Goal: Task Accomplishment & Management: Use online tool/utility

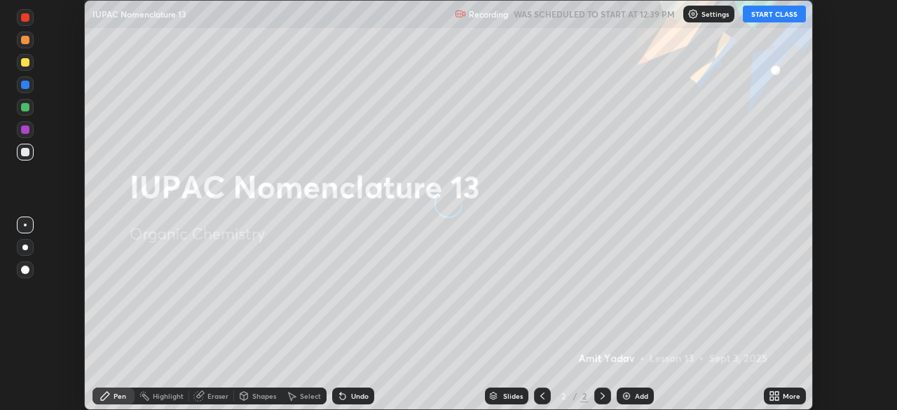
scroll to position [410, 897]
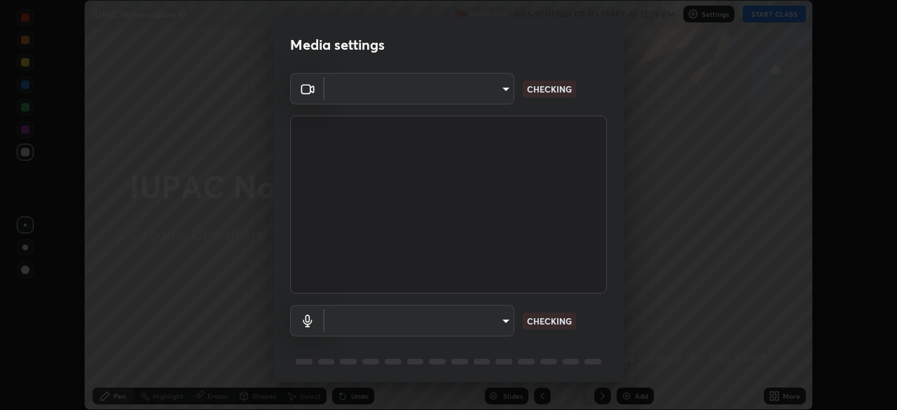
type input "ad6db9ec64aa91bb9d367053e8f3ae0092521a506c05523ccadca3fd020023ed"
click at [502, 325] on body "Erase all IUPAC Nomenclature 13 Recording WAS SCHEDULED TO START AT 12:39 PM Se…" at bounding box center [448, 205] width 897 height 410
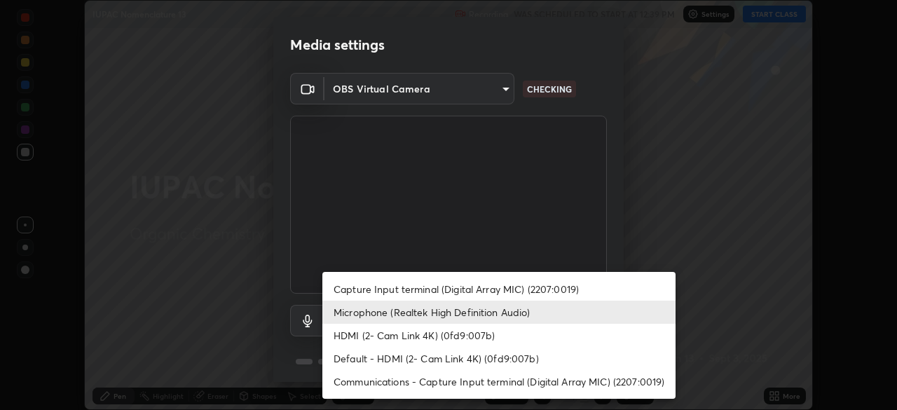
click at [479, 332] on li "HDMI (2- Cam Link 4K) (0fd9:007b)" at bounding box center [498, 335] width 353 height 23
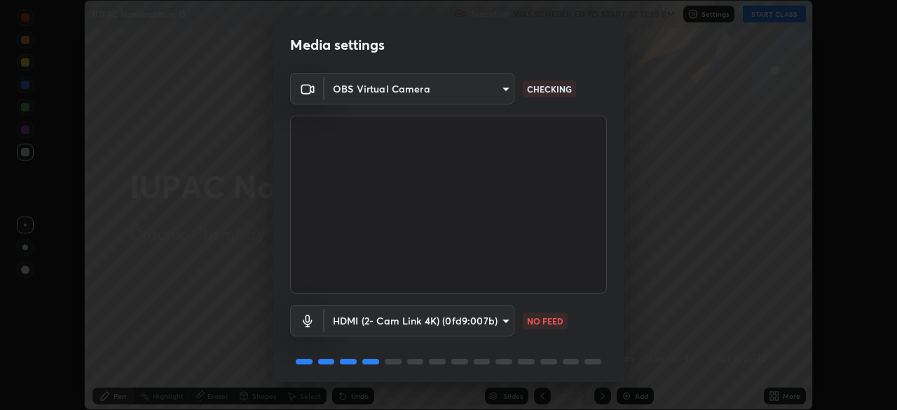
click at [481, 334] on body "Erase all IUPAC Nomenclature 13 Recording WAS SCHEDULED TO START AT 12:39 PM Se…" at bounding box center [448, 205] width 897 height 410
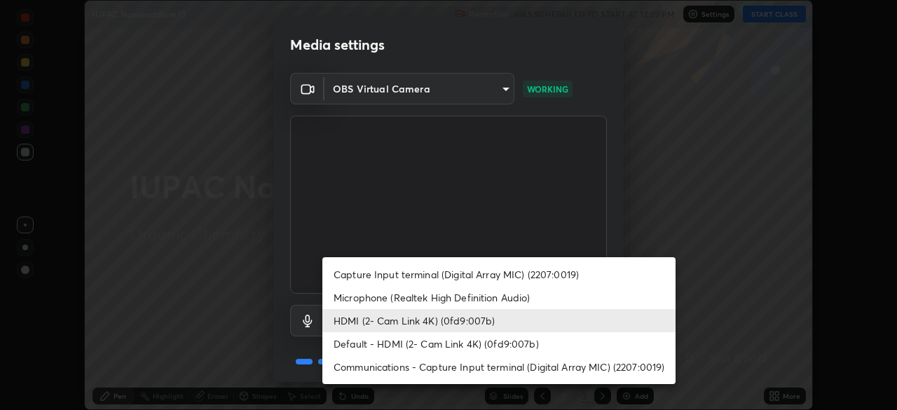
click at [472, 295] on li "Microphone (Realtek High Definition Audio)" at bounding box center [498, 297] width 353 height 23
type input "7b80235b4ebd2cfdcd00bebac1f1d889fd1e5e45b60eb60e9d309105b6515a8e"
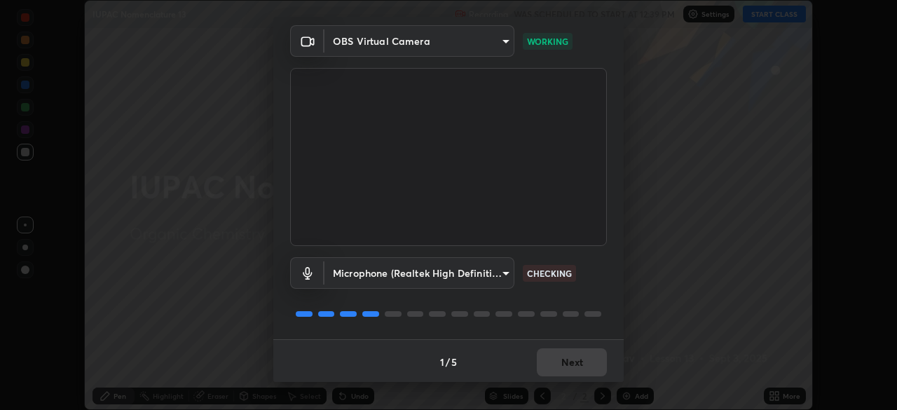
scroll to position [50, 0]
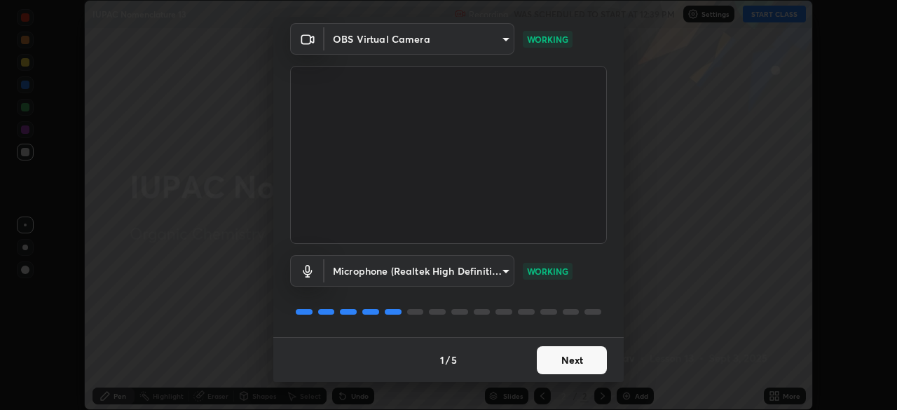
click at [562, 365] on button "Next" at bounding box center [572, 360] width 70 height 28
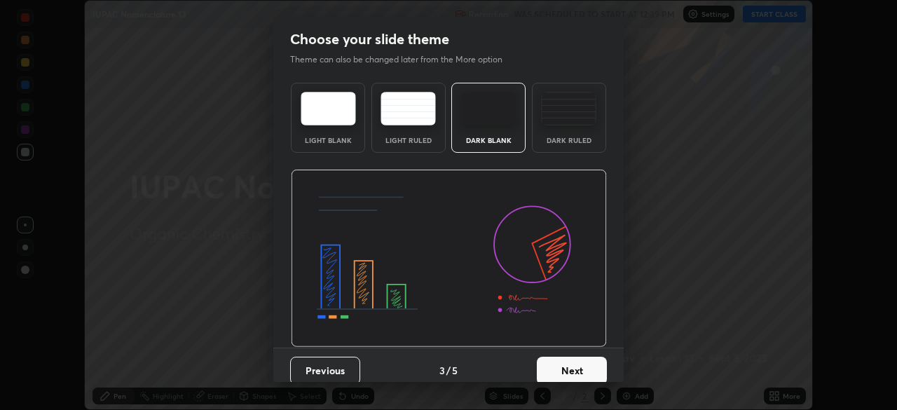
click at [568, 360] on button "Next" at bounding box center [572, 371] width 70 height 28
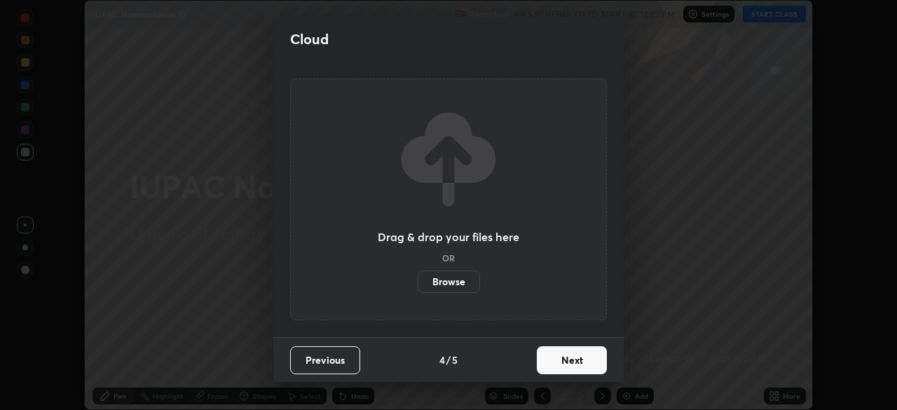
click at [568, 360] on button "Next" at bounding box center [572, 360] width 70 height 28
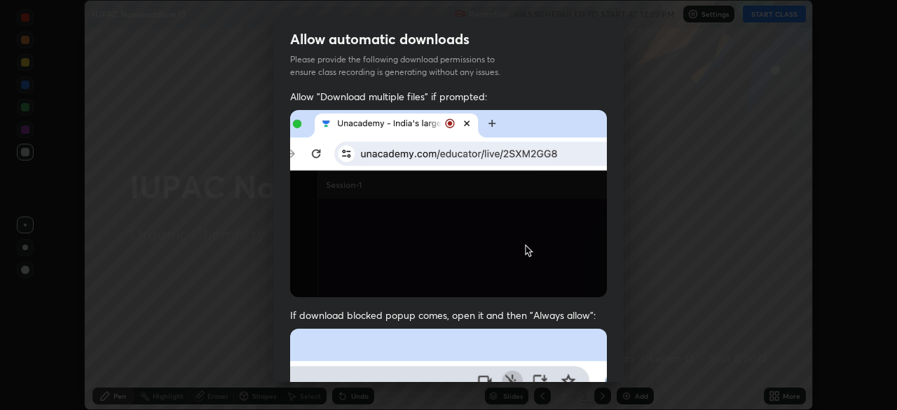
click at [552, 318] on span "If download blocked popup comes, open it and then "Always allow":" at bounding box center [448, 314] width 317 height 13
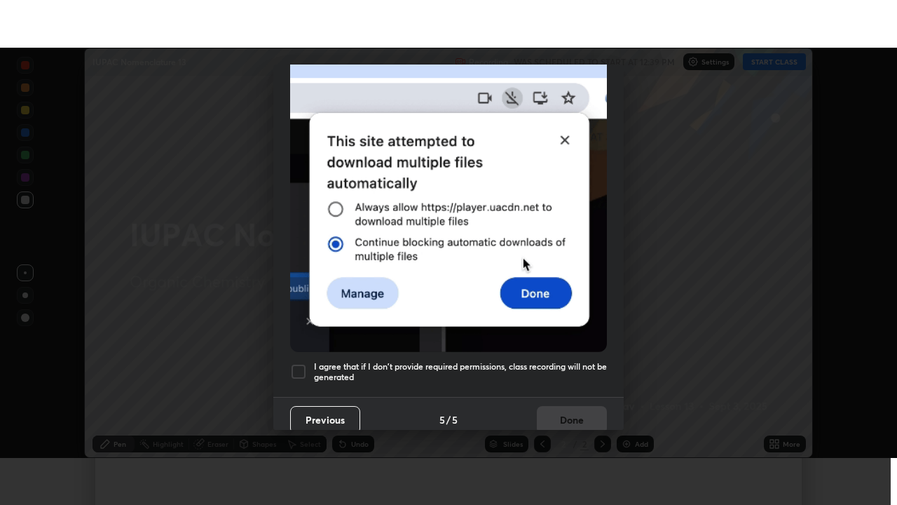
scroll to position [336, 0]
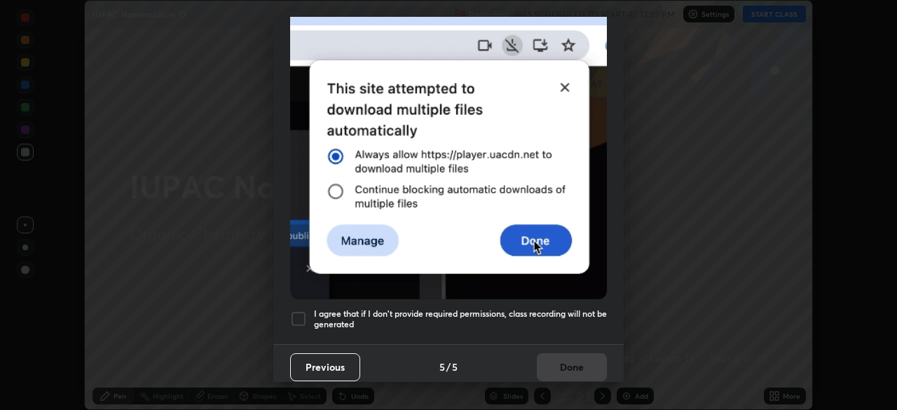
click at [297, 313] on div at bounding box center [298, 319] width 17 height 17
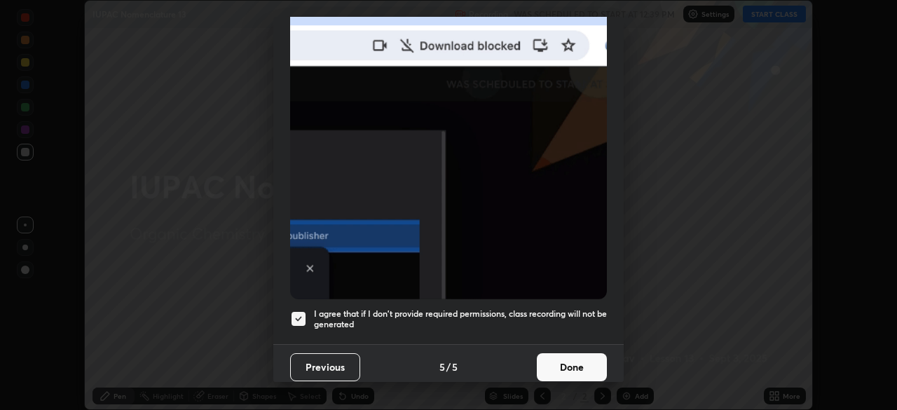
click at [553, 361] on button "Done" at bounding box center [572, 367] width 70 height 28
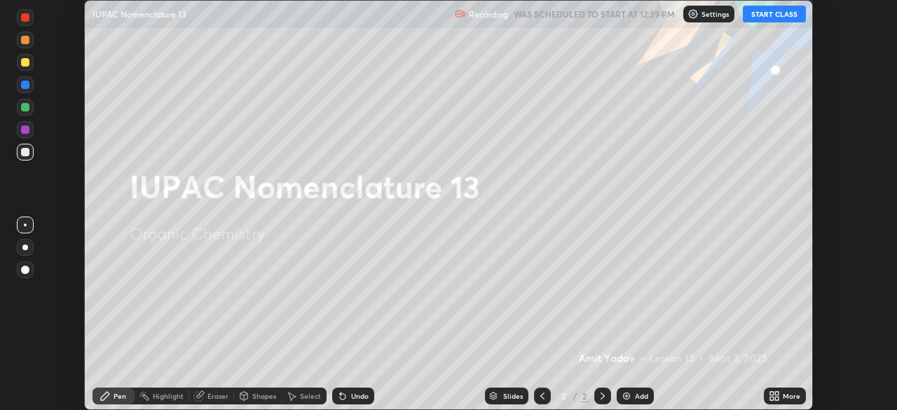
click at [773, 396] on icon at bounding box center [774, 395] width 11 height 11
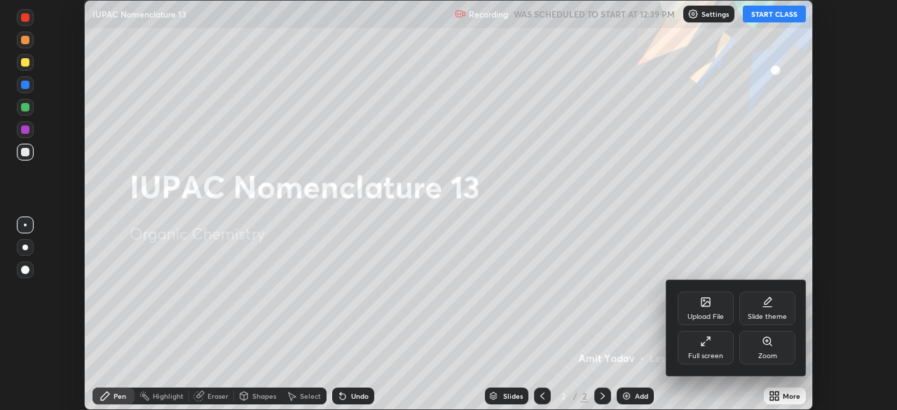
click at [721, 357] on div "Full screen" at bounding box center [705, 356] width 35 height 7
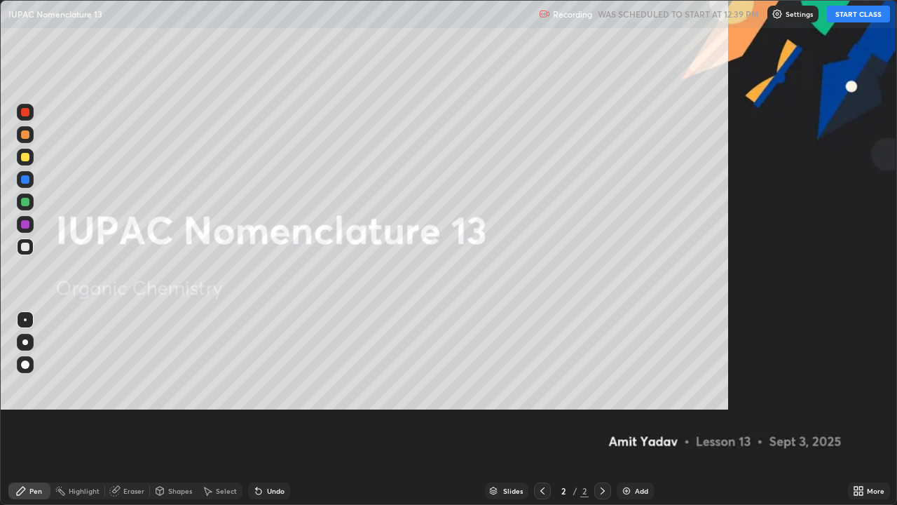
scroll to position [505, 897]
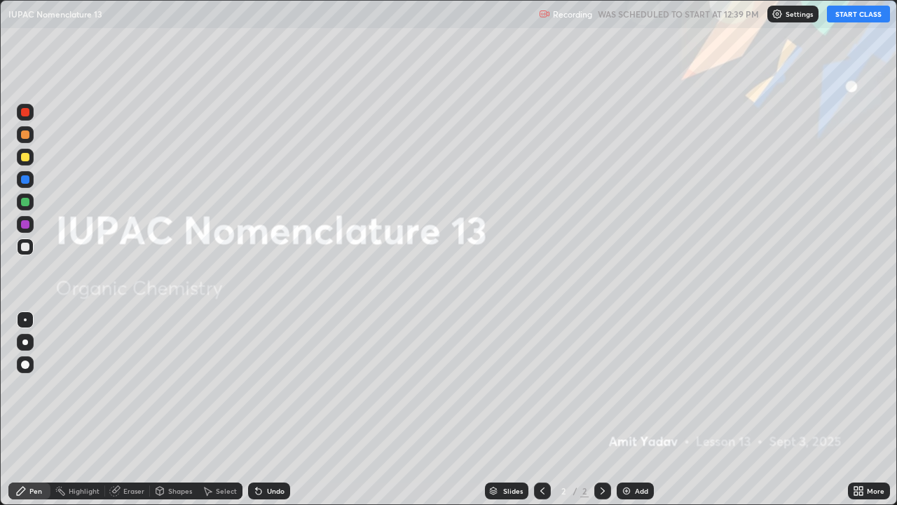
click at [858, 17] on button "START CLASS" at bounding box center [858, 14] width 63 height 17
click at [631, 409] on div "Add" at bounding box center [635, 490] width 37 height 17
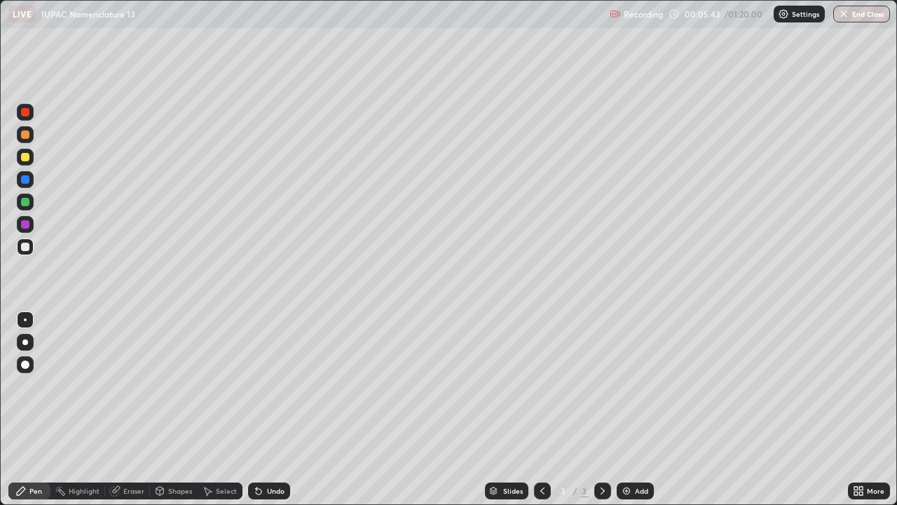
click at [228, 409] on div "Select" at bounding box center [226, 490] width 21 height 7
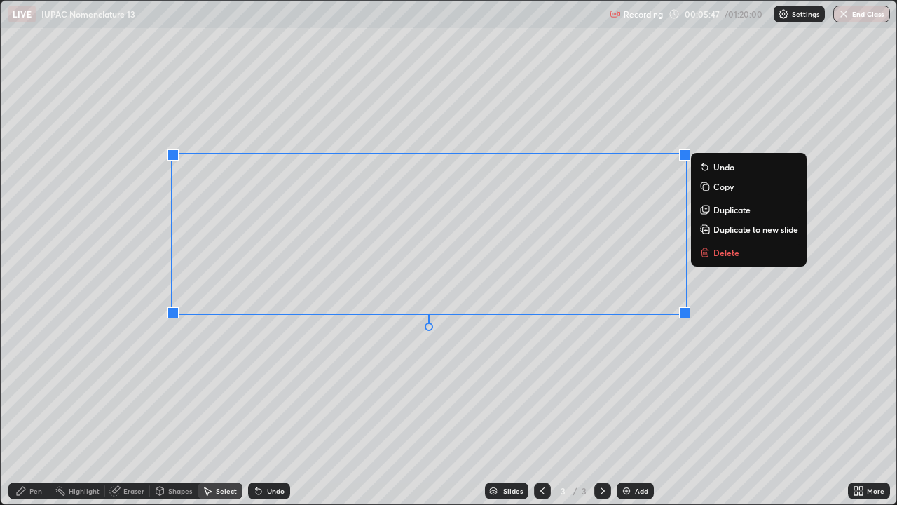
click at [706, 257] on icon at bounding box center [705, 253] width 6 height 6
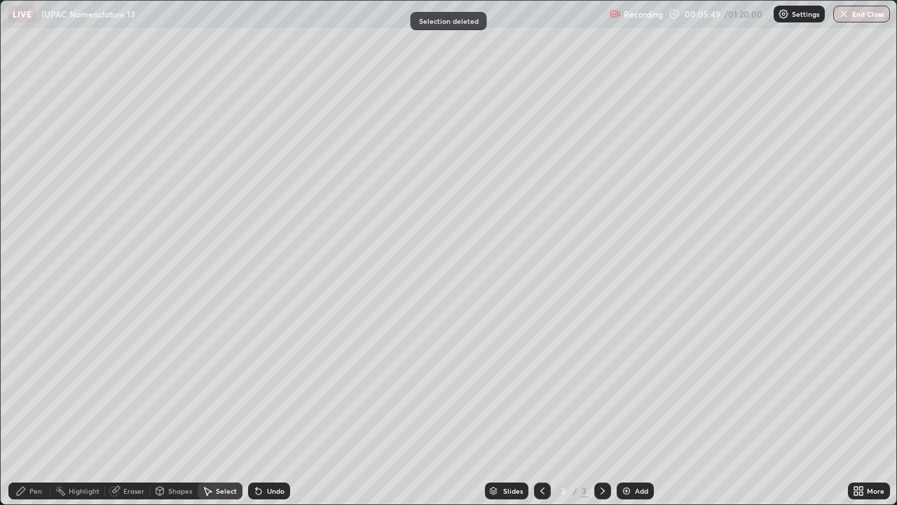
click at [41, 409] on div "Pen" at bounding box center [35, 490] width 13 height 7
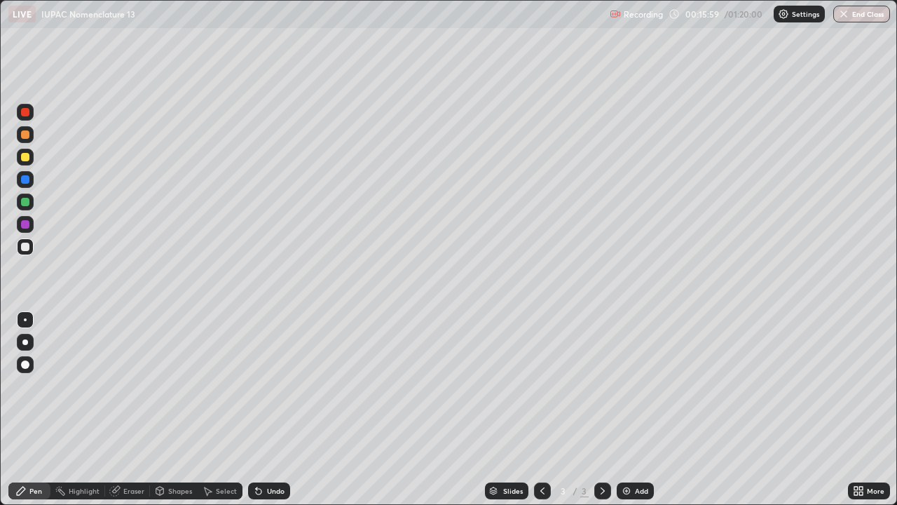
click at [621, 409] on img at bounding box center [626, 490] width 11 height 11
click at [26, 157] on div at bounding box center [25, 157] width 8 height 8
click at [26, 202] on div at bounding box center [25, 202] width 8 height 8
click at [27, 250] on div at bounding box center [25, 247] width 8 height 8
click at [621, 409] on img at bounding box center [626, 490] width 11 height 11
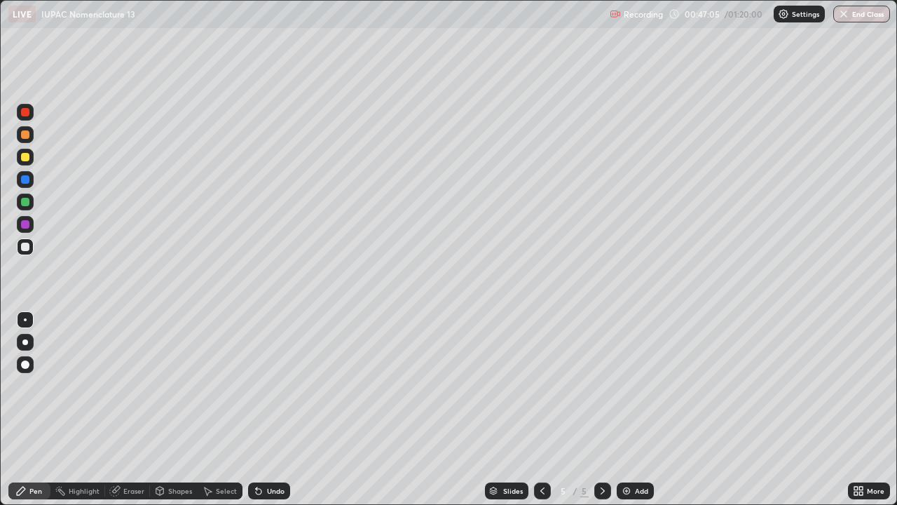
click at [625, 409] on img at bounding box center [626, 490] width 11 height 11
click at [27, 163] on div at bounding box center [25, 157] width 17 height 17
click at [267, 409] on div "Undo" at bounding box center [276, 490] width 18 height 7
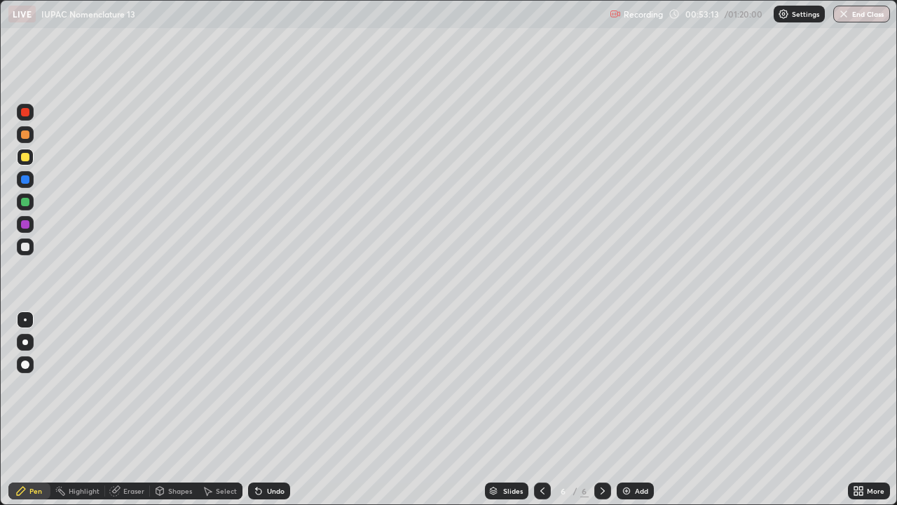
click at [267, 409] on div "Undo" at bounding box center [276, 490] width 18 height 7
click at [269, 409] on div "Undo" at bounding box center [276, 490] width 18 height 7
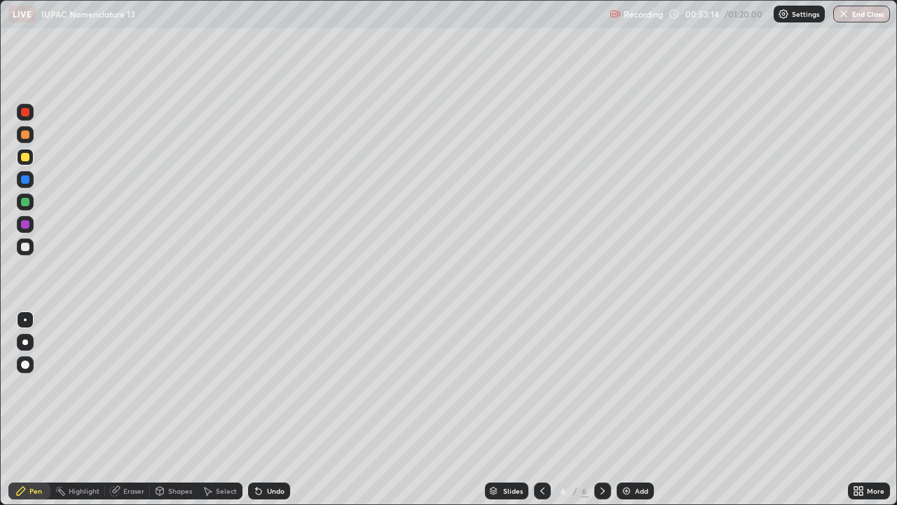
click at [269, 409] on div "Undo" at bounding box center [276, 490] width 18 height 7
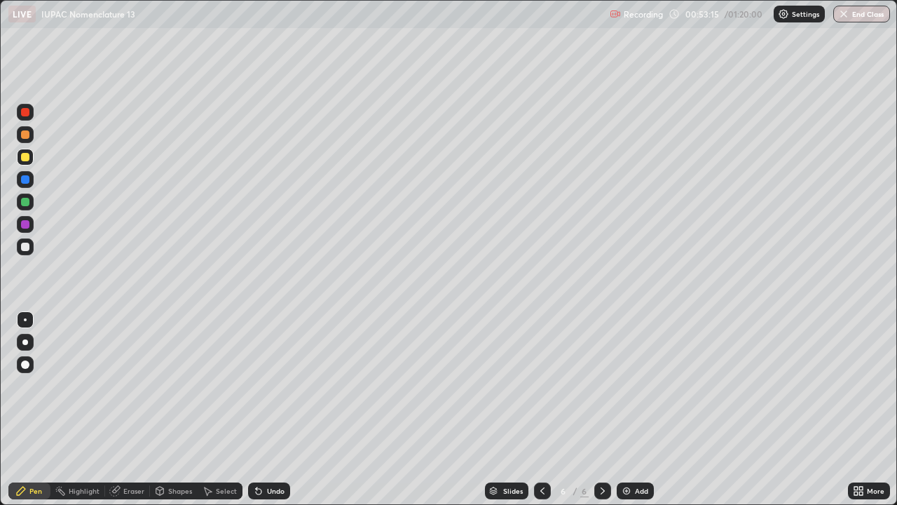
click at [269, 409] on div "Undo" at bounding box center [276, 490] width 18 height 7
click at [273, 409] on div "Undo" at bounding box center [276, 490] width 18 height 7
click at [26, 249] on div at bounding box center [25, 247] width 8 height 8
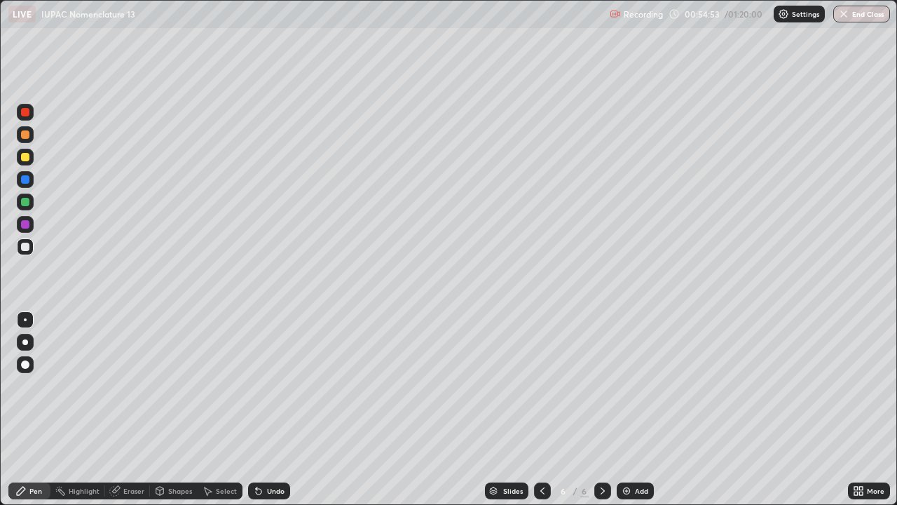
click at [622, 409] on img at bounding box center [626, 490] width 11 height 11
click at [273, 409] on div "Undo" at bounding box center [276, 490] width 18 height 7
click at [263, 409] on div "Undo" at bounding box center [269, 490] width 42 height 17
click at [271, 409] on div "Undo" at bounding box center [276, 490] width 18 height 7
click at [268, 409] on div "Undo" at bounding box center [276, 490] width 18 height 7
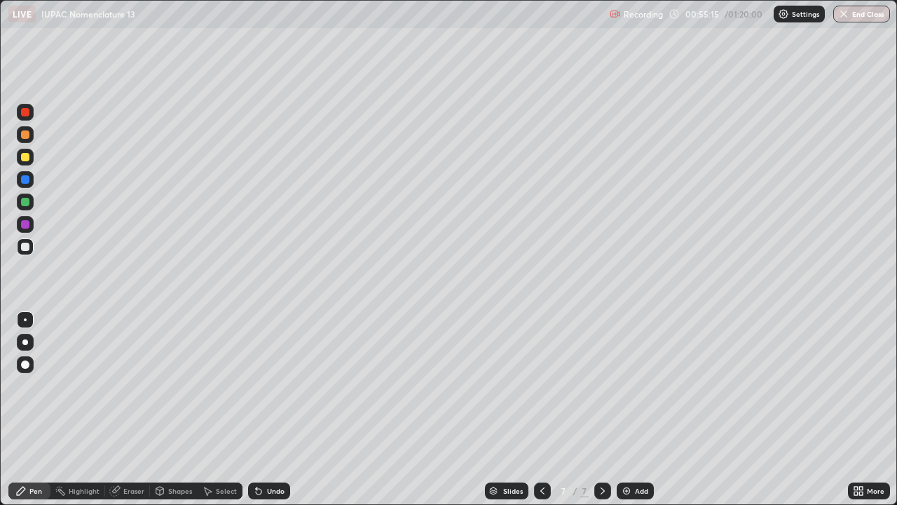
click at [268, 409] on div "Undo" at bounding box center [276, 490] width 18 height 7
click at [23, 161] on div at bounding box center [25, 157] width 8 height 8
click at [30, 114] on div at bounding box center [25, 112] width 17 height 17
click at [643, 409] on div "Add" at bounding box center [641, 490] width 13 height 7
click at [274, 409] on div "Undo" at bounding box center [276, 490] width 18 height 7
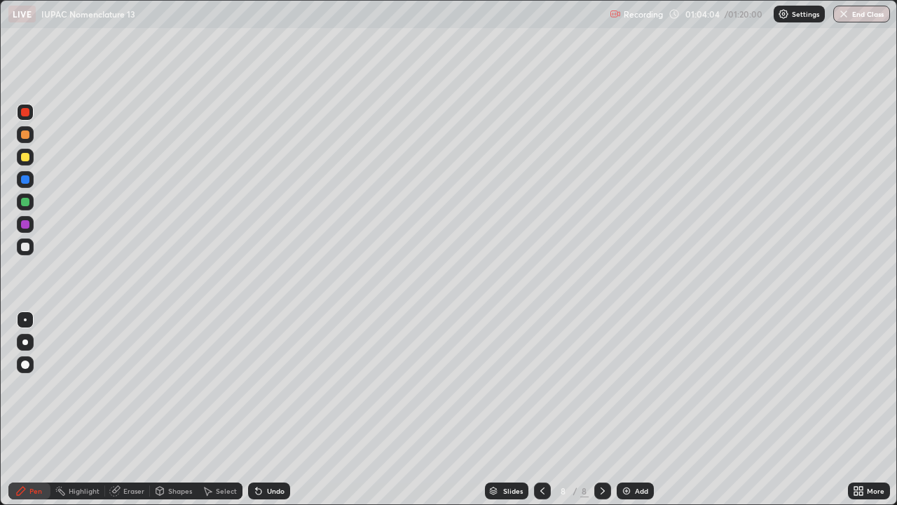
click at [268, 409] on div "Undo" at bounding box center [276, 490] width 18 height 7
click at [19, 247] on div at bounding box center [25, 246] width 17 height 17
click at [274, 409] on div "Undo" at bounding box center [276, 490] width 18 height 7
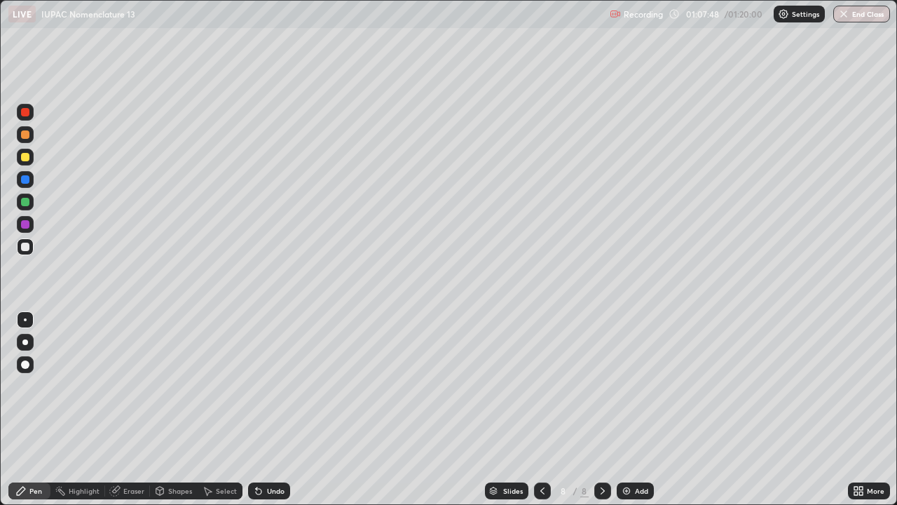
click at [134, 409] on div "Eraser" at bounding box center [133, 490] width 21 height 7
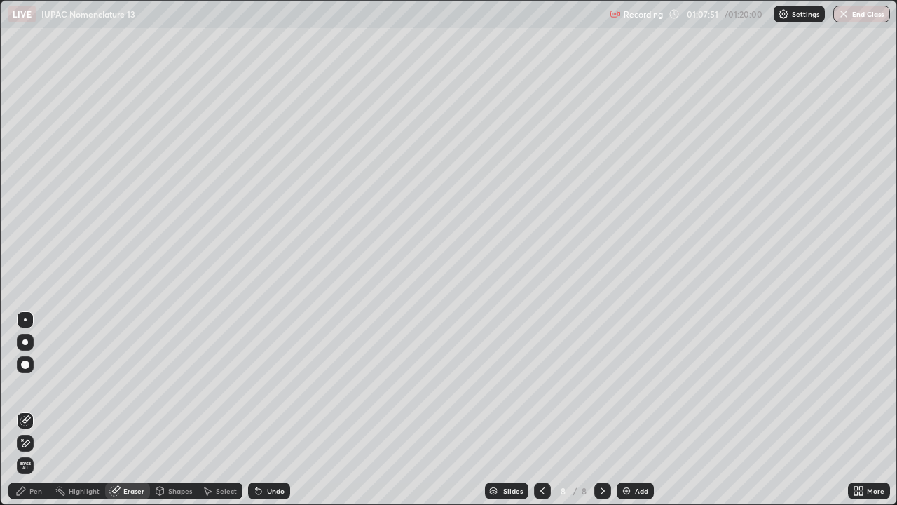
click at [38, 409] on div "Pen" at bounding box center [35, 490] width 13 height 7
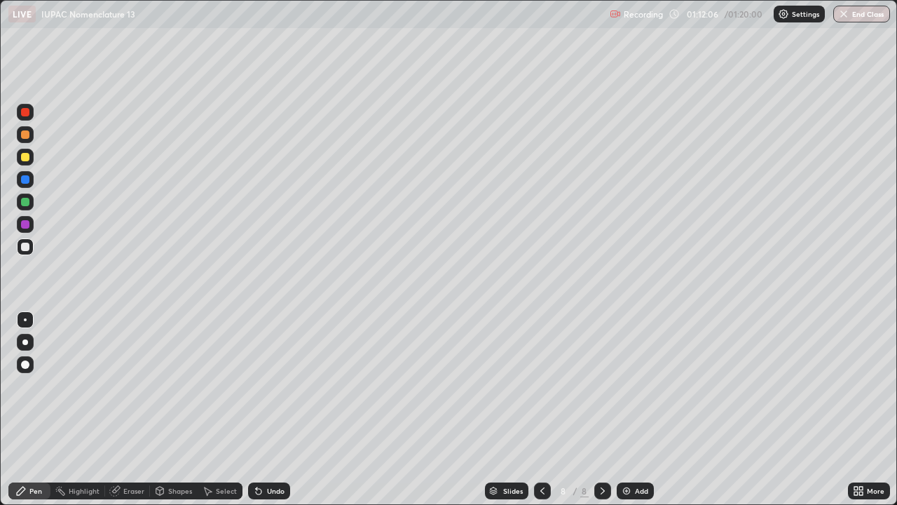
click at [880, 8] on button "End Class" at bounding box center [862, 14] width 57 height 17
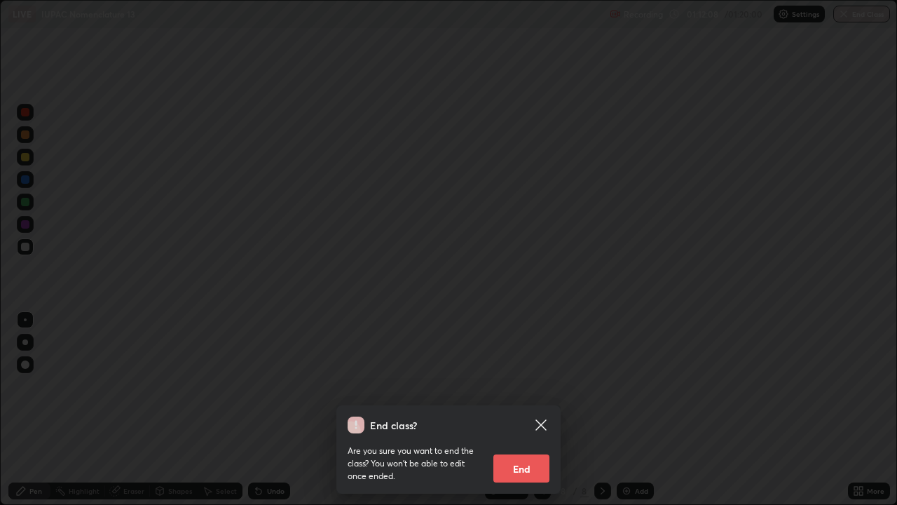
click at [527, 409] on button "End" at bounding box center [522, 468] width 56 height 28
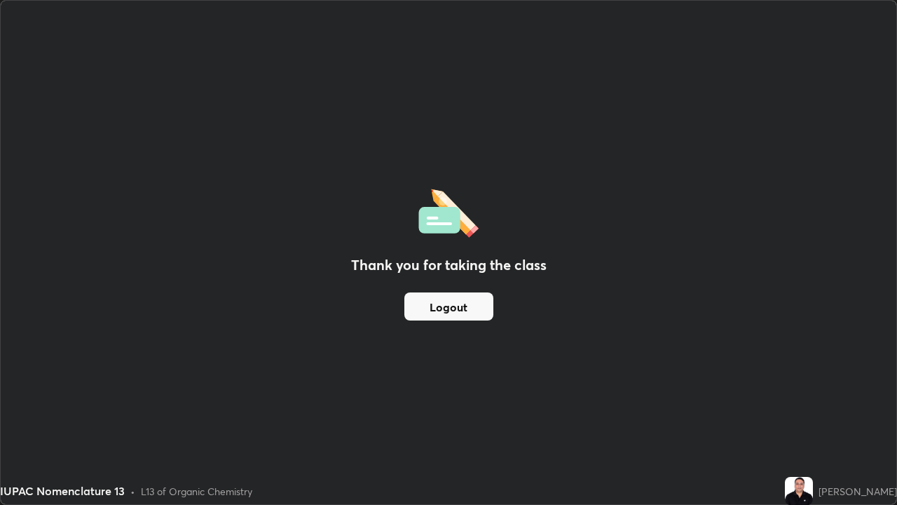
click at [482, 309] on button "Logout" at bounding box center [448, 306] width 89 height 28
click at [477, 308] on button "Logout" at bounding box center [448, 306] width 89 height 28
click at [475, 311] on button "Logout" at bounding box center [448, 306] width 89 height 28
click at [470, 313] on button "Logout" at bounding box center [448, 306] width 89 height 28
